Goal: Find specific page/section: Find specific page/section

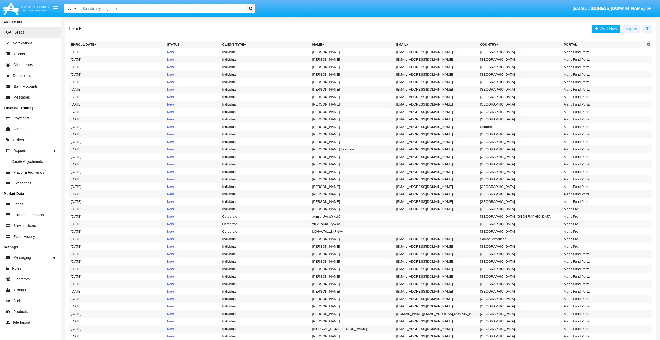
click at [162, 9] on input "Search" at bounding box center [162, 9] width 165 height 10
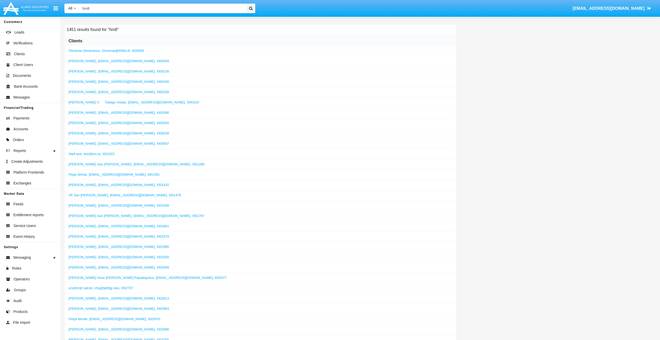
click at [142, 10] on input "hm8" at bounding box center [162, 9] width 165 height 10
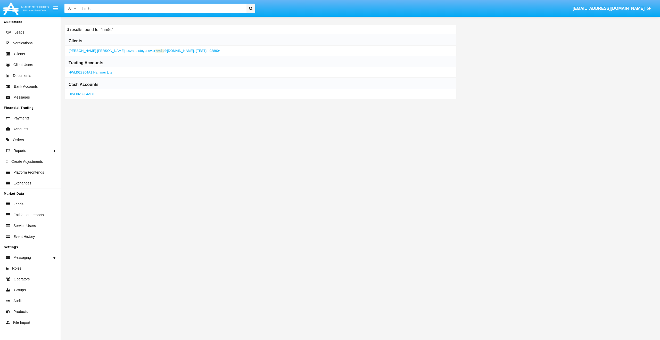
type input "hm8t"
click at [159, 49] on span "suzana.stoyanova+ hm8t @[DOMAIN_NAME]," at bounding box center [161, 51] width 68 height 4
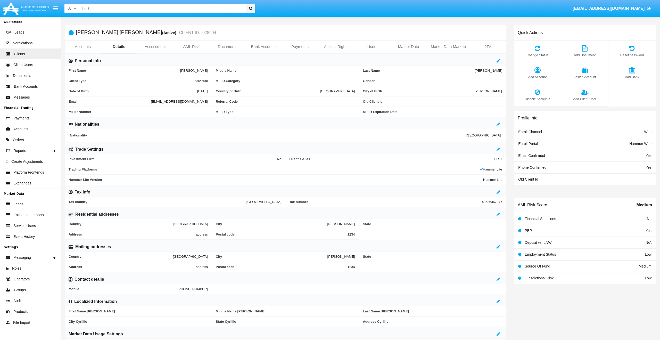
click at [151, 100] on span "[EMAIL_ADDRESS][DOMAIN_NAME]" at bounding box center [179, 102] width 57 height 4
copy span "[EMAIL_ADDRESS][DOMAIN_NAME]"
